Goal: Task Accomplishment & Management: Use online tool/utility

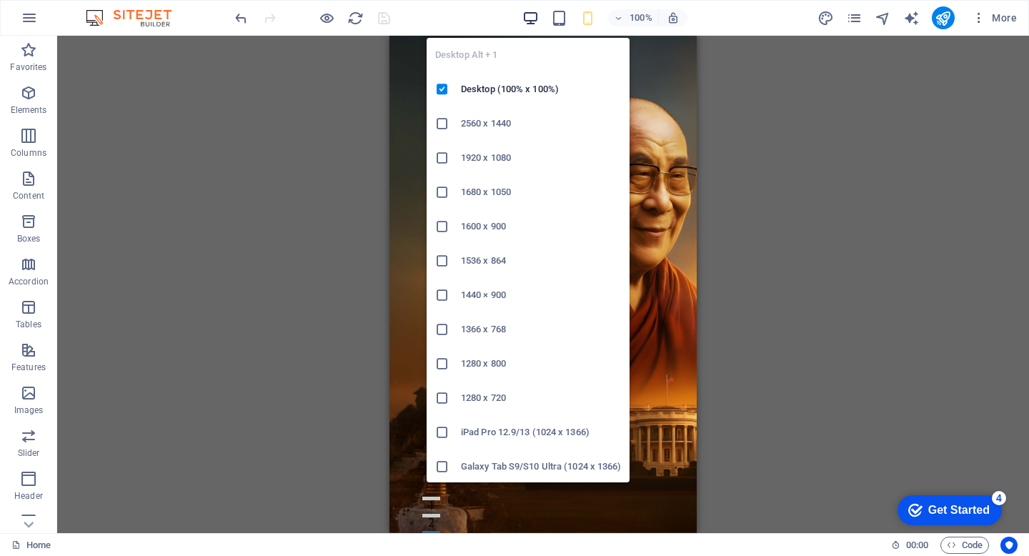
click at [535, 16] on icon "button" at bounding box center [530, 18] width 16 height 16
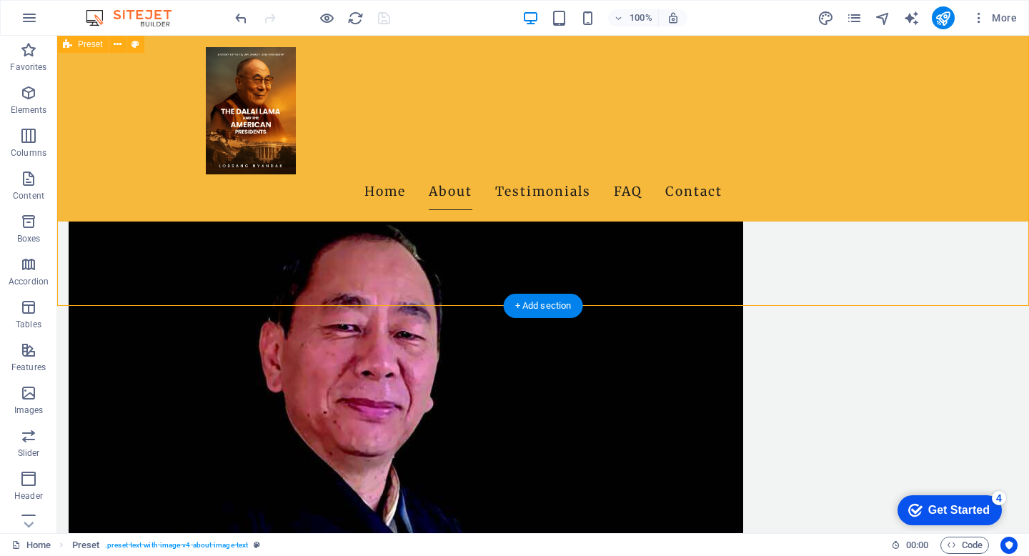
scroll to position [865, 0]
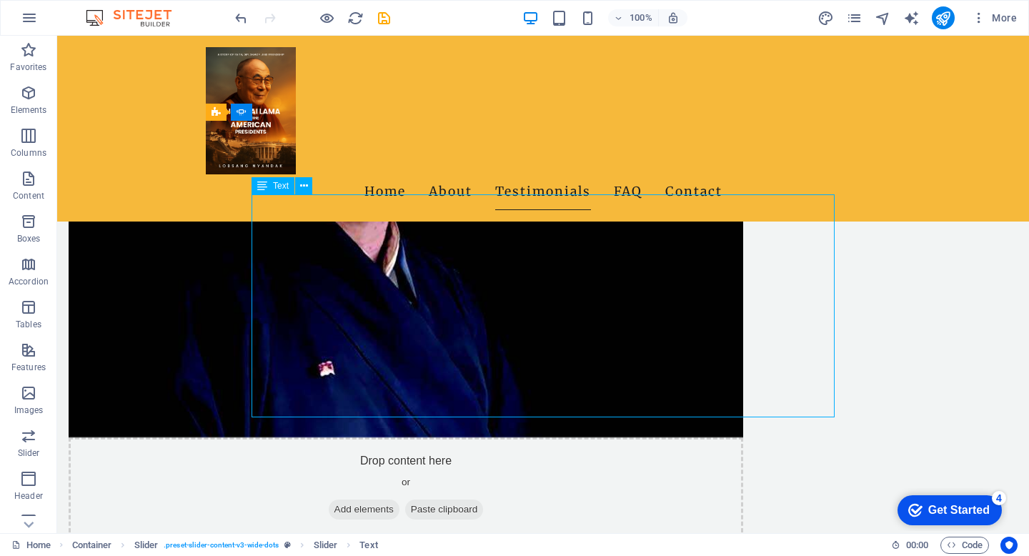
scroll to position [1043, 0]
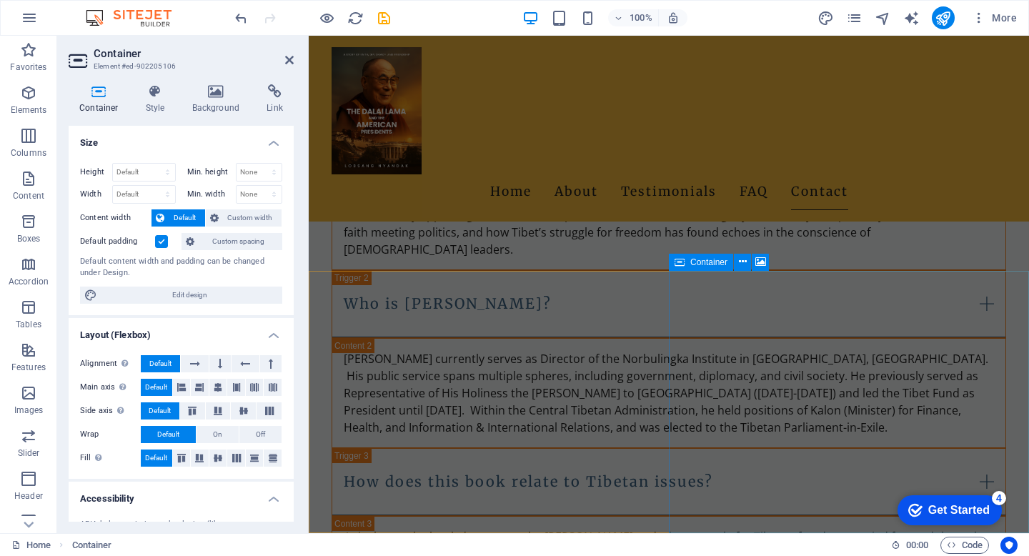
scroll to position [2764, 0]
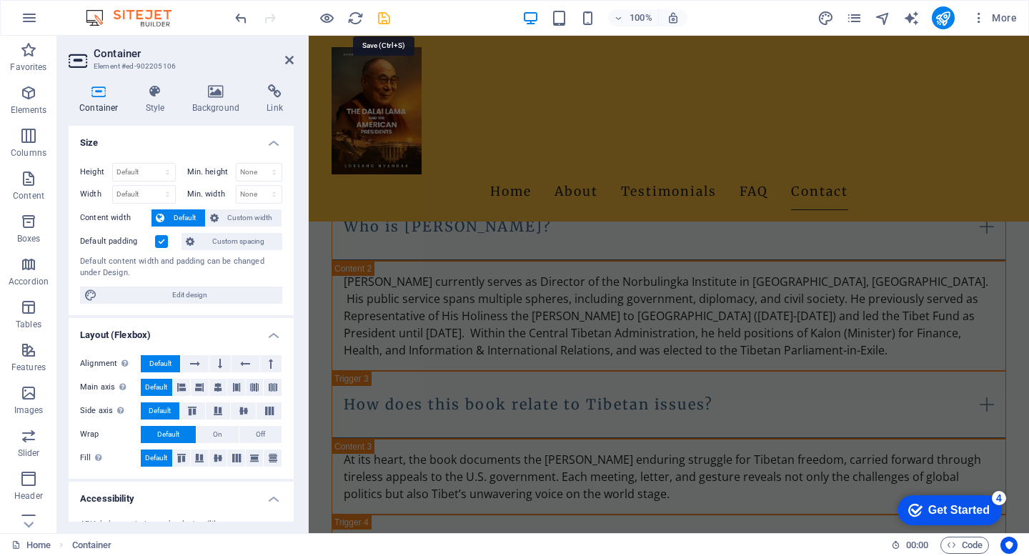
click at [384, 16] on icon "save" at bounding box center [384, 18] width 16 height 16
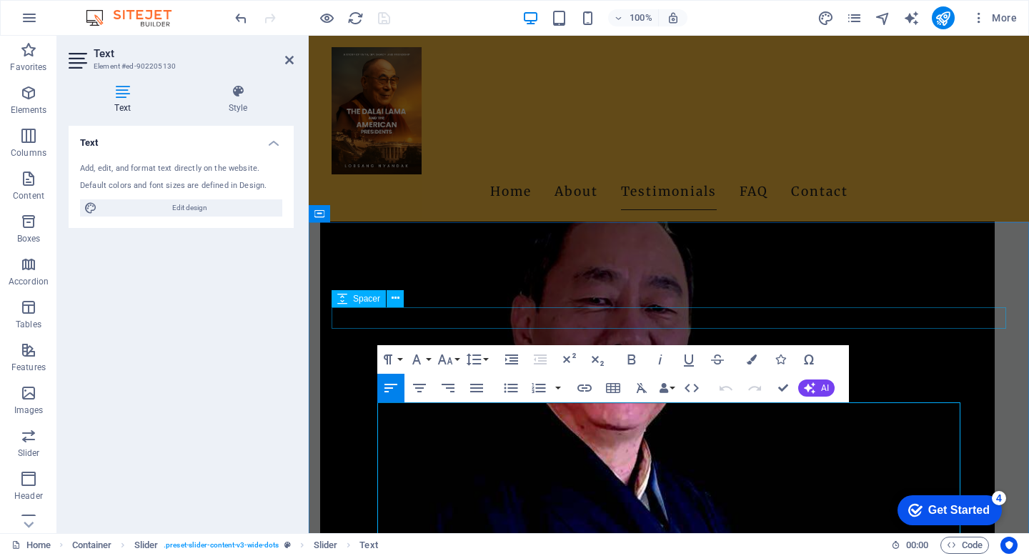
scroll to position [902, 0]
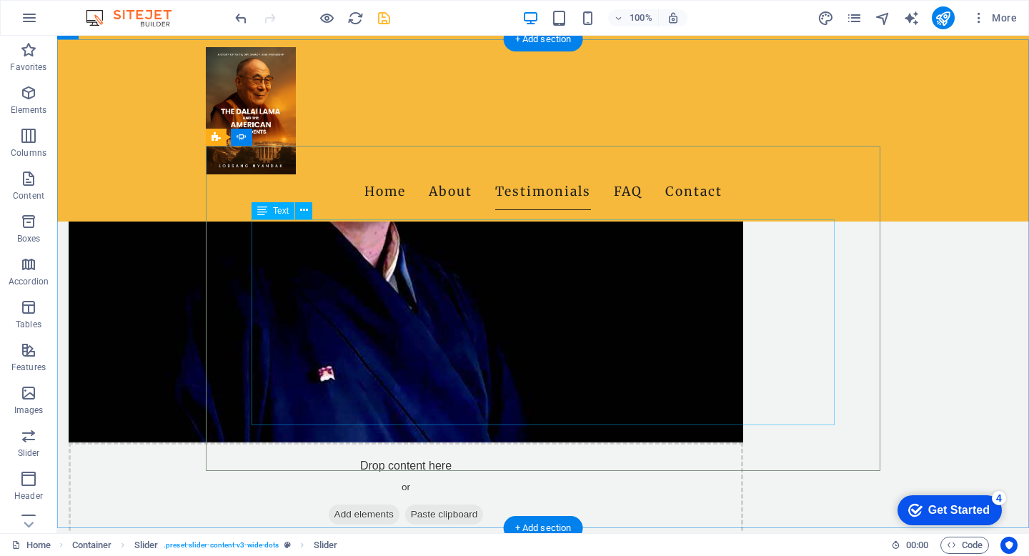
scroll to position [1032, 0]
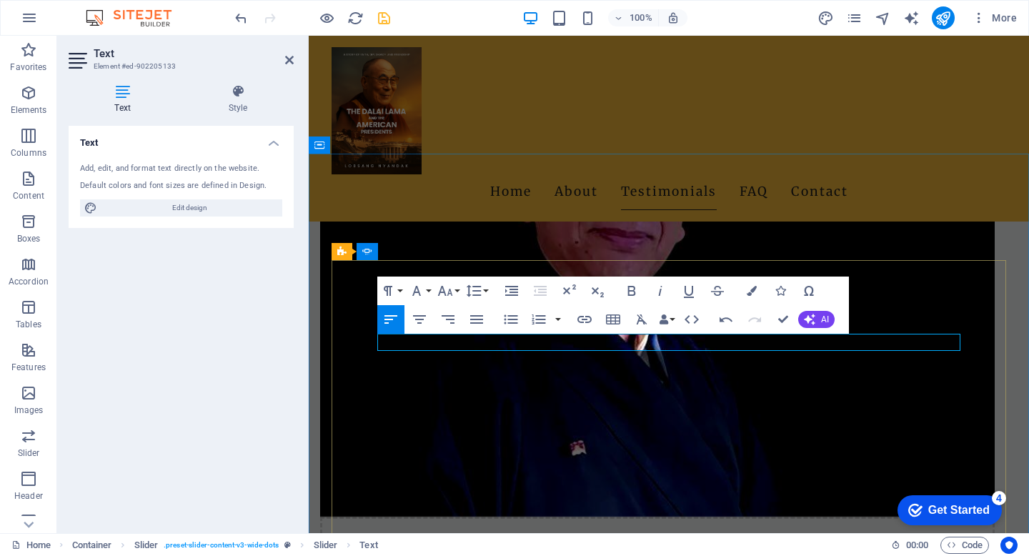
scroll to position [886, 0]
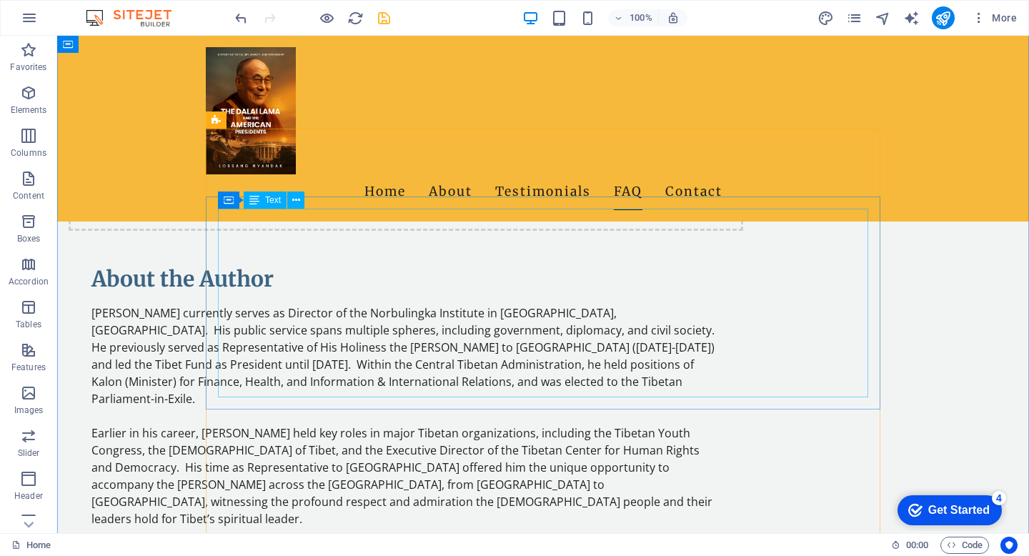
scroll to position [1335, 0]
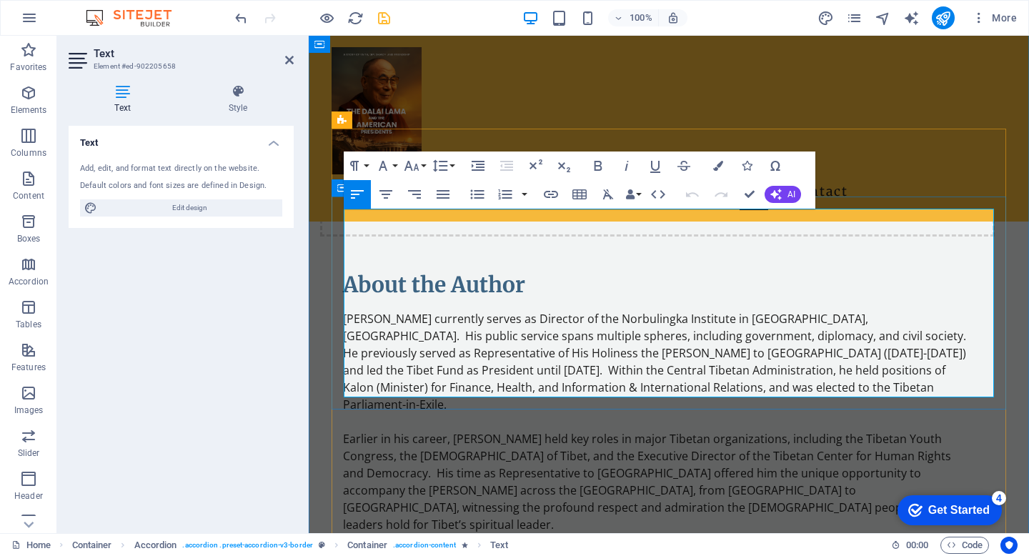
drag, startPoint x: 823, startPoint y: 391, endPoint x: 333, endPoint y: 361, distance: 491.0
copy p "This book demonstrates that—even without political power—the [PERSON_NAME] has …"
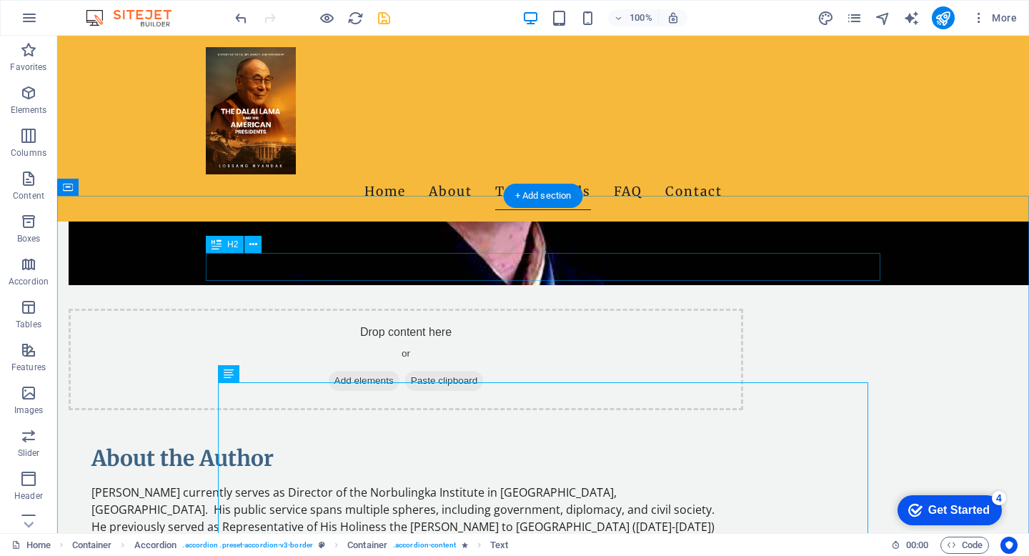
scroll to position [880, 0]
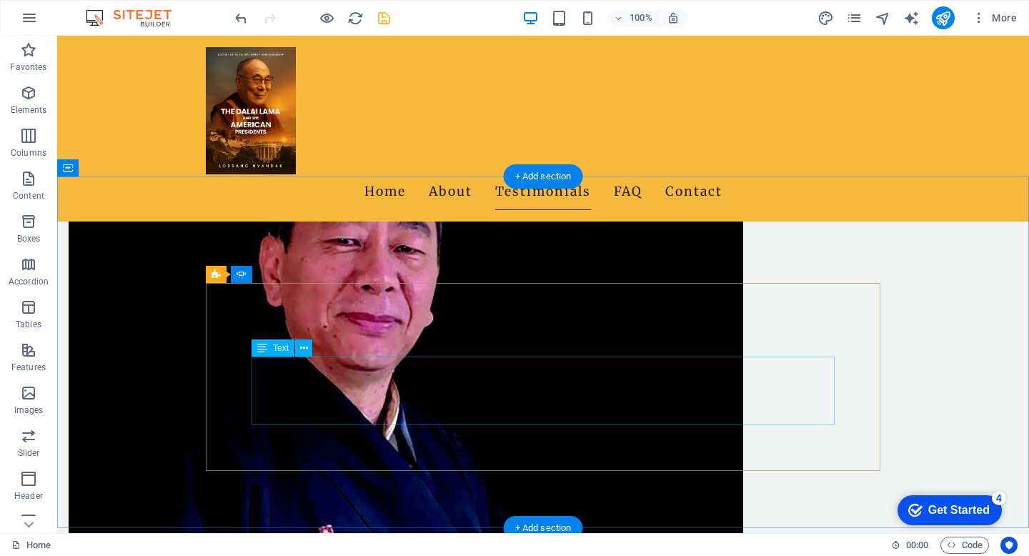
scroll to position [891, 0]
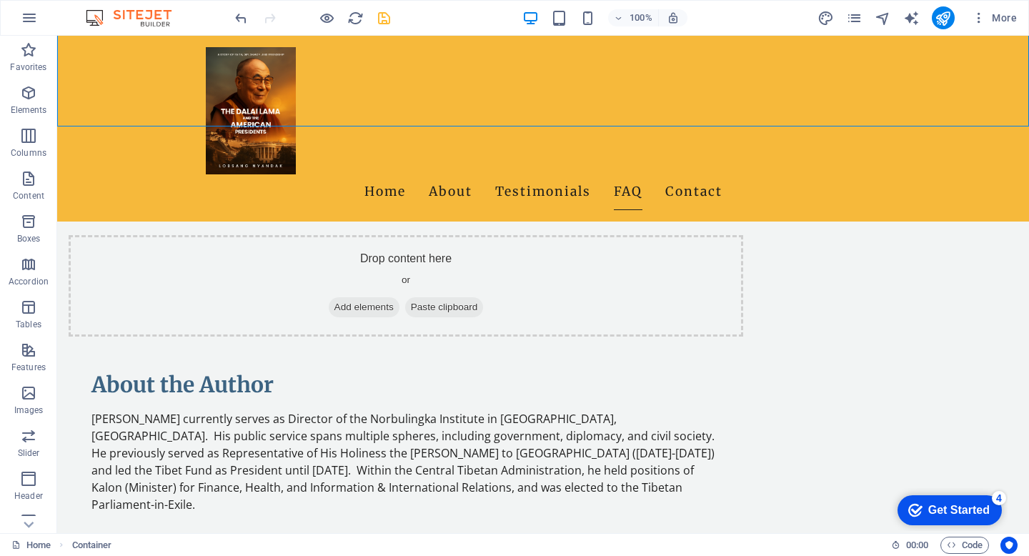
scroll to position [1237, 0]
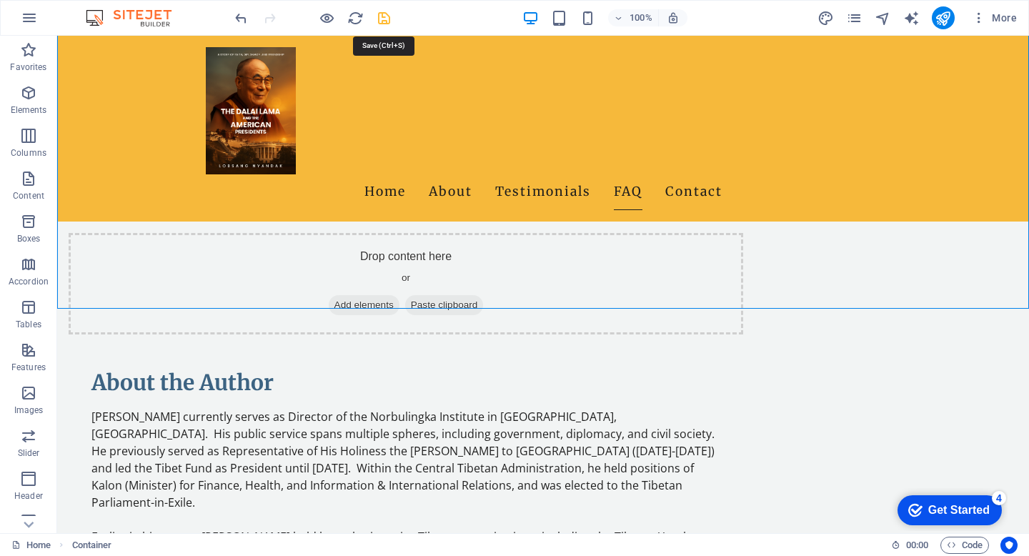
click at [384, 16] on icon "save" at bounding box center [384, 18] width 16 height 16
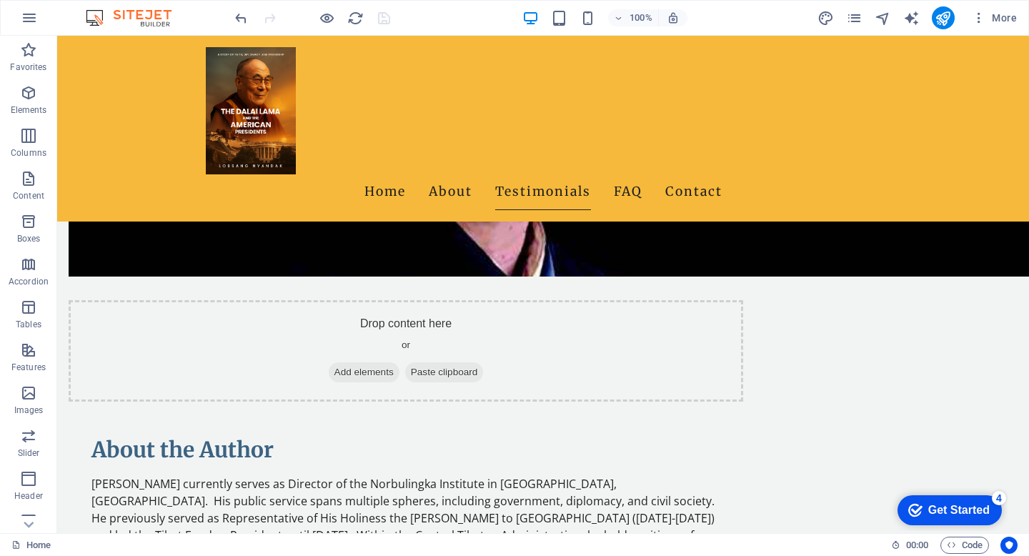
scroll to position [1169, 0]
